Goal: Information Seeking & Learning: Check status

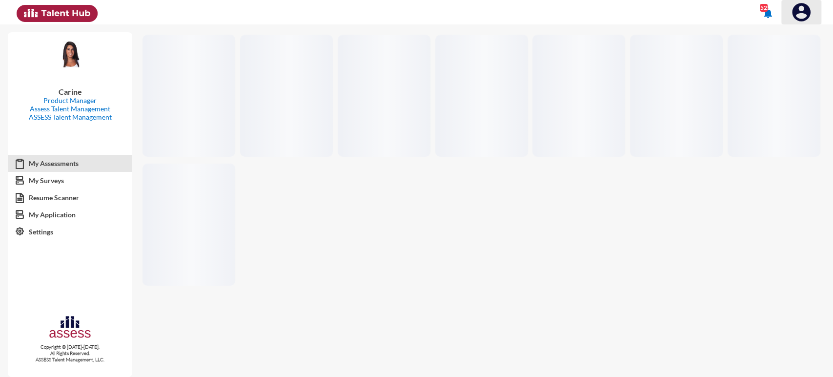
click at [801, 11] on img at bounding box center [801, 12] width 20 height 20
click at [786, 37] on button at bounding box center [790, 33] width 61 height 19
click at [797, 14] on img at bounding box center [801, 12] width 20 height 20
click at [793, 31] on button at bounding box center [790, 33] width 61 height 19
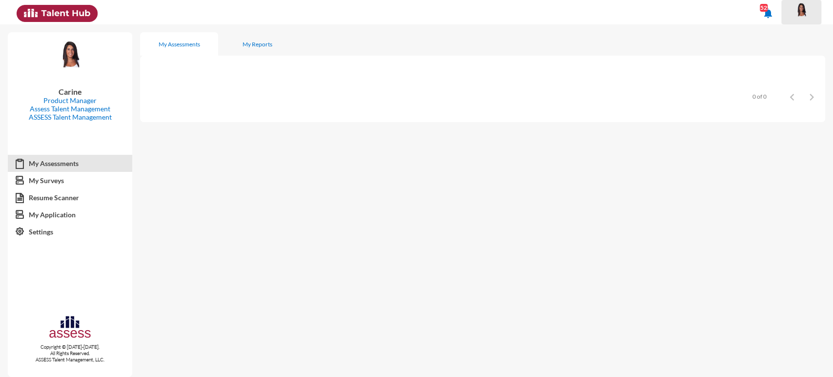
click at [789, 10] on span at bounding box center [801, 12] width 24 height 20
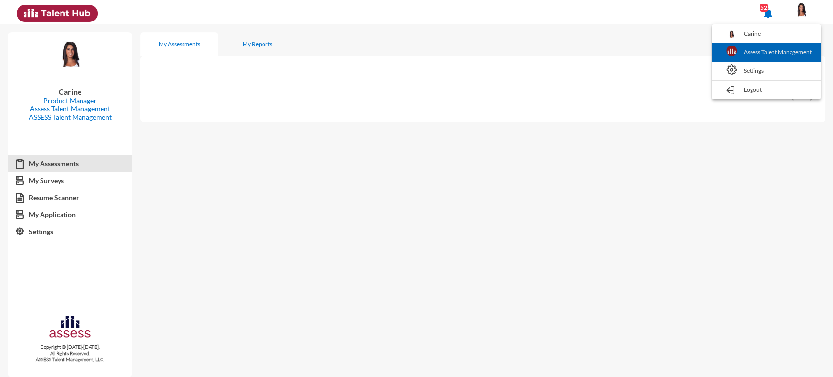
click at [783, 50] on link "Assess Talent Management" at bounding box center [766, 52] width 99 height 19
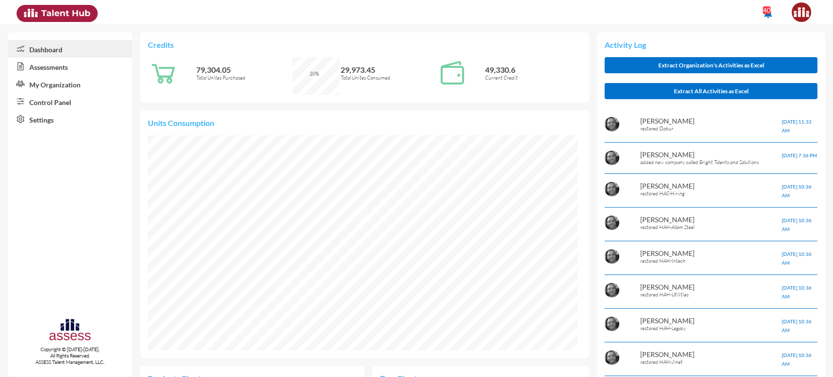
click at [69, 108] on link "Control Panel" at bounding box center [70, 102] width 124 height 18
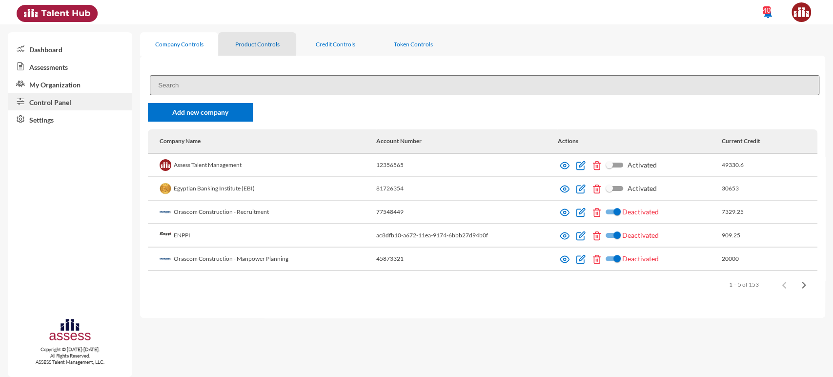
click at [248, 42] on div "Product Controls" at bounding box center [257, 43] width 44 height 7
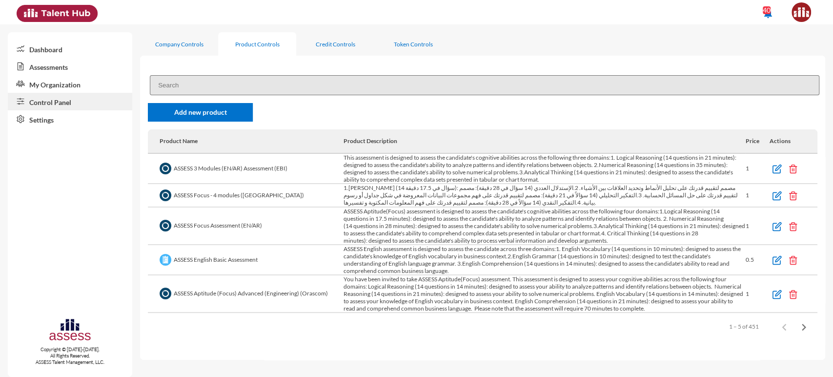
click at [55, 69] on link "Assessments" at bounding box center [70, 67] width 124 height 18
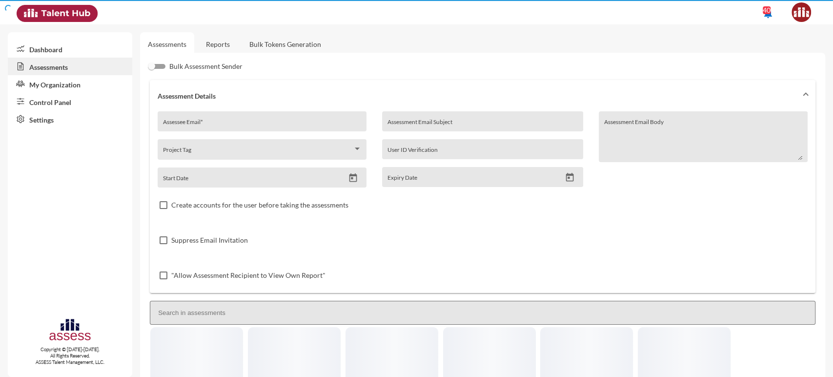
click at [215, 47] on link "Reports" at bounding box center [218, 44] width 40 height 24
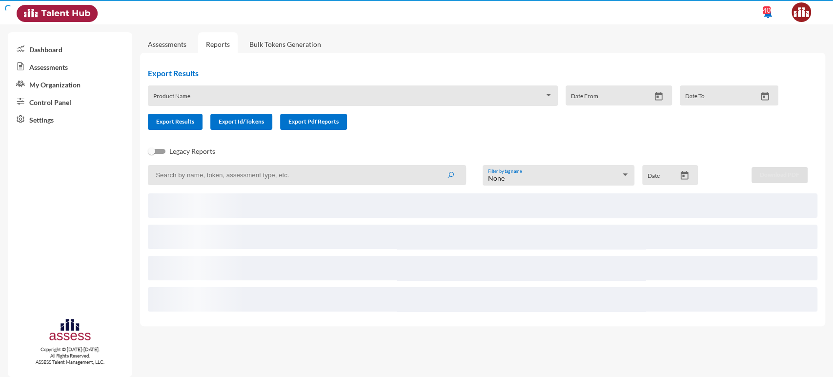
click at [215, 47] on link "Reports" at bounding box center [218, 44] width 40 height 24
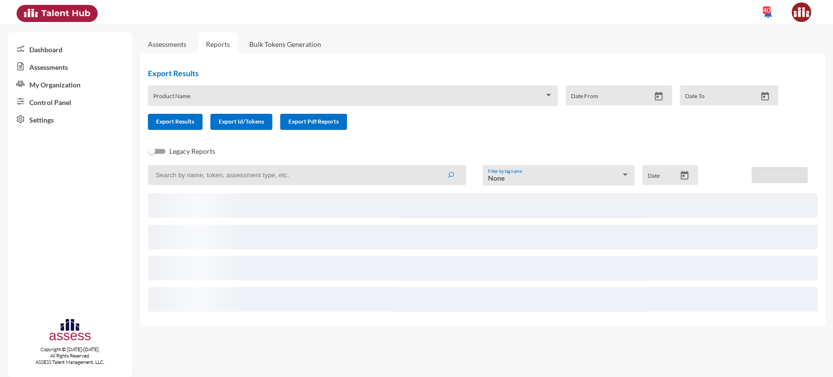
click at [170, 181] on input at bounding box center [307, 175] width 318 height 20
type input "a"
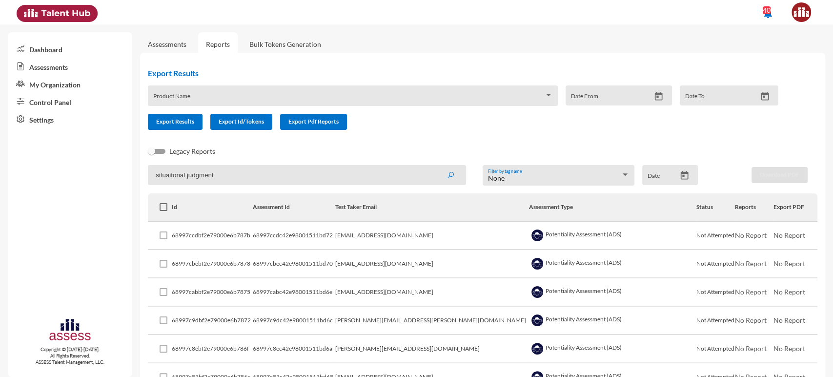
click at [435, 166] on button "submit" at bounding box center [450, 175] width 31 height 18
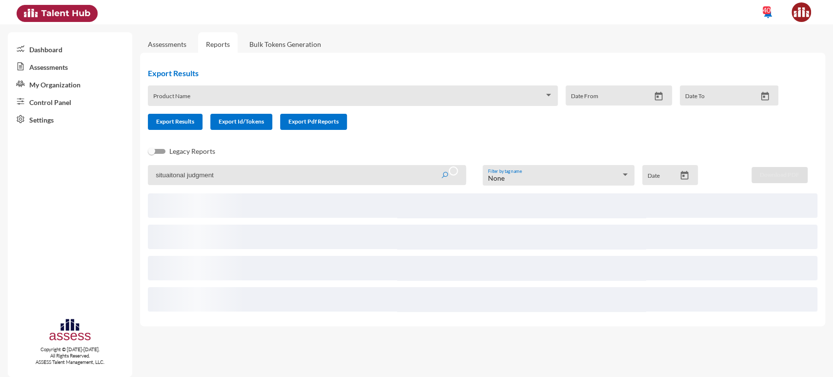
click at [166, 174] on input "situaitonal judgment" at bounding box center [307, 175] width 318 height 20
click at [201, 175] on input "situational judgment" at bounding box center [307, 175] width 318 height 20
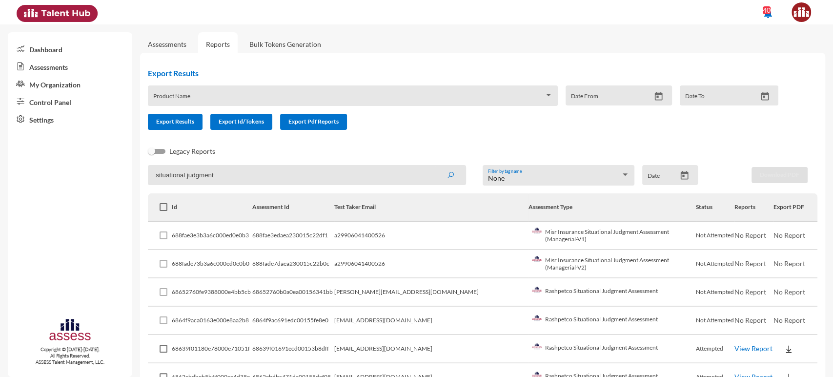
type input "situational judgment"
click at [435, 166] on button "submit" at bounding box center [450, 175] width 31 height 18
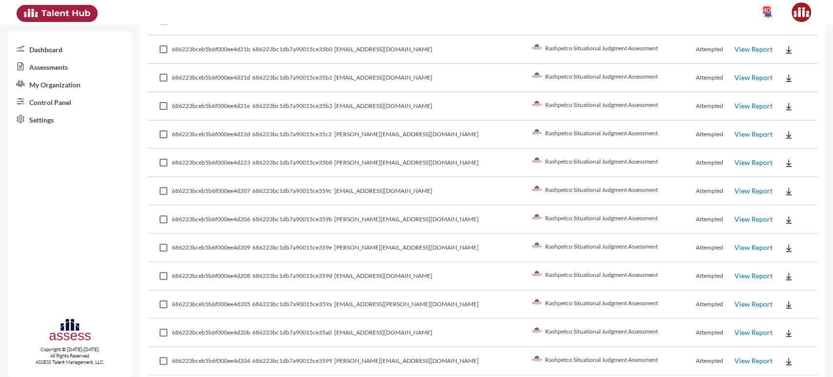
scroll to position [2707, 0]
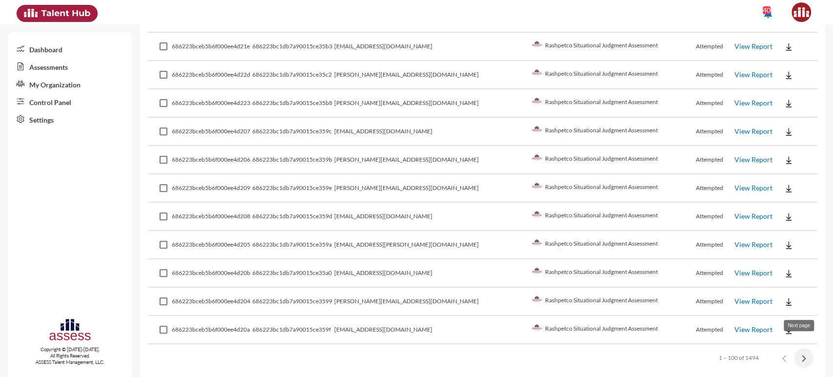
click at [802, 355] on icon "Next page" at bounding box center [804, 358] width 4 height 7
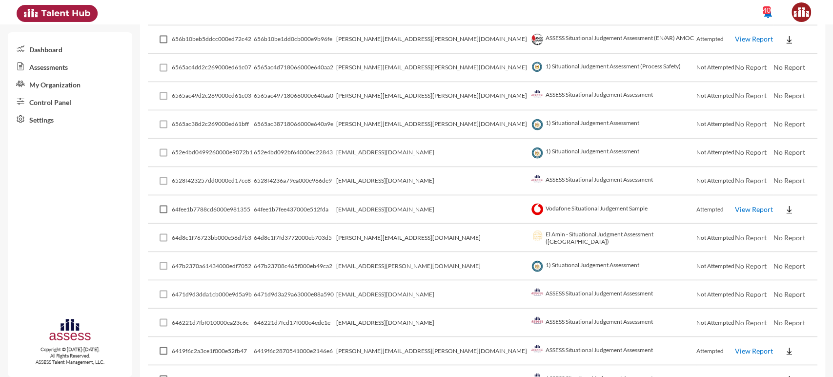
scroll to position [1158, 0]
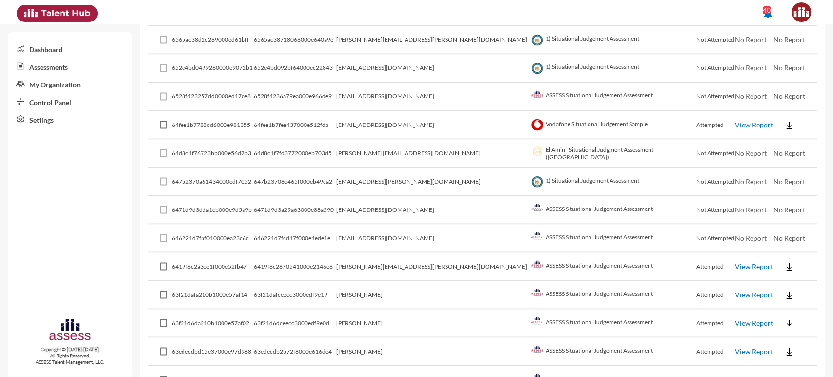
click at [735, 266] on link "View Report" at bounding box center [754, 265] width 38 height 8
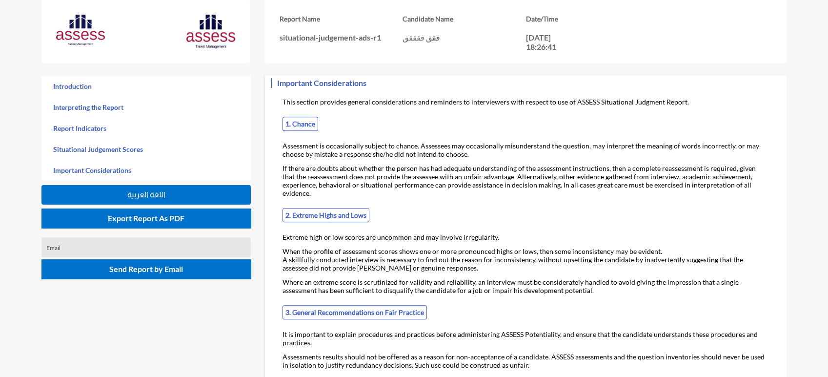
scroll to position [1630, 0]
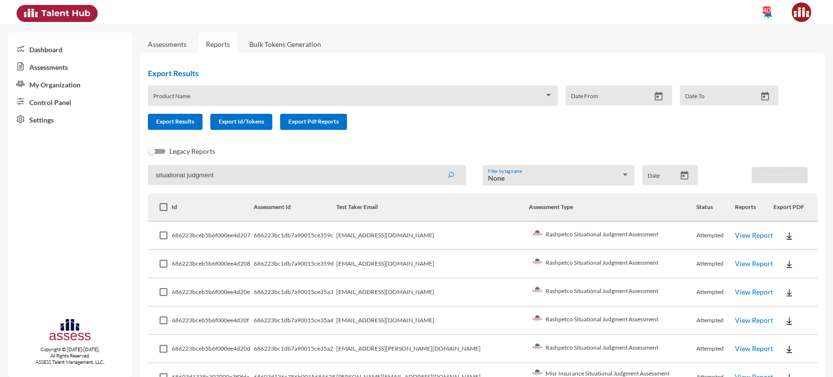
scroll to position [1158, 0]
